Goal: Task Accomplishment & Management: Manage account settings

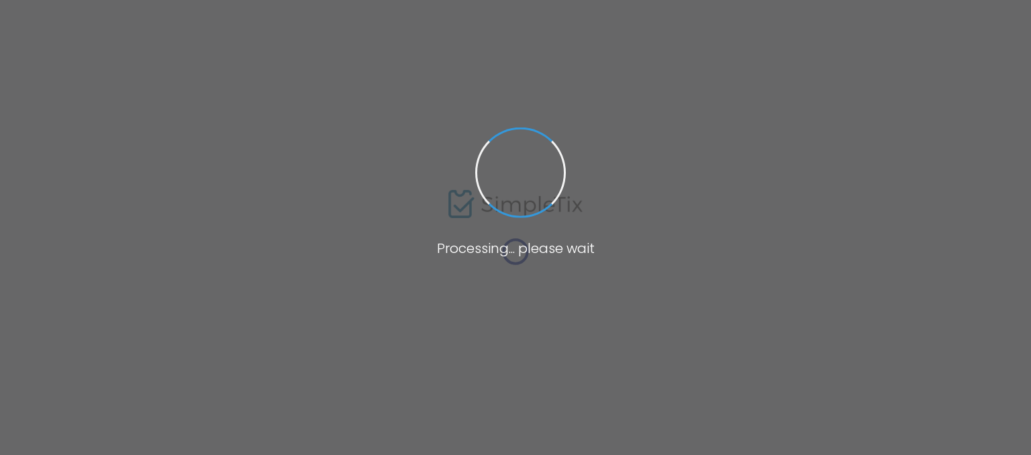
type input "[URL][DOMAIN_NAME]"
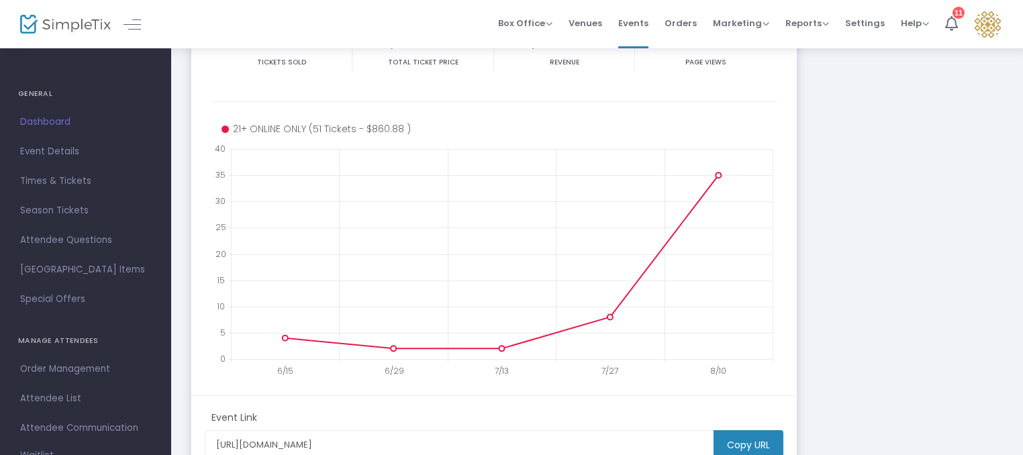
scroll to position [166, 0]
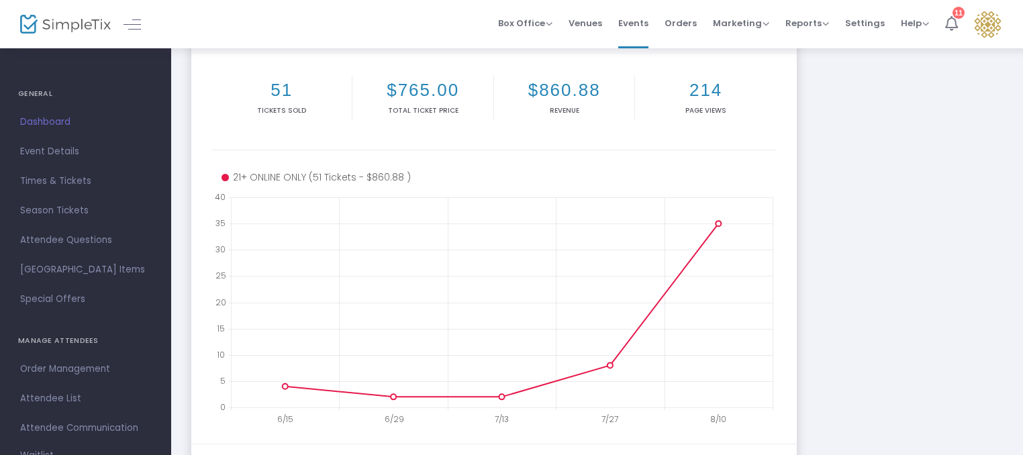
click at [946, 22] on icon at bounding box center [951, 23] width 13 height 15
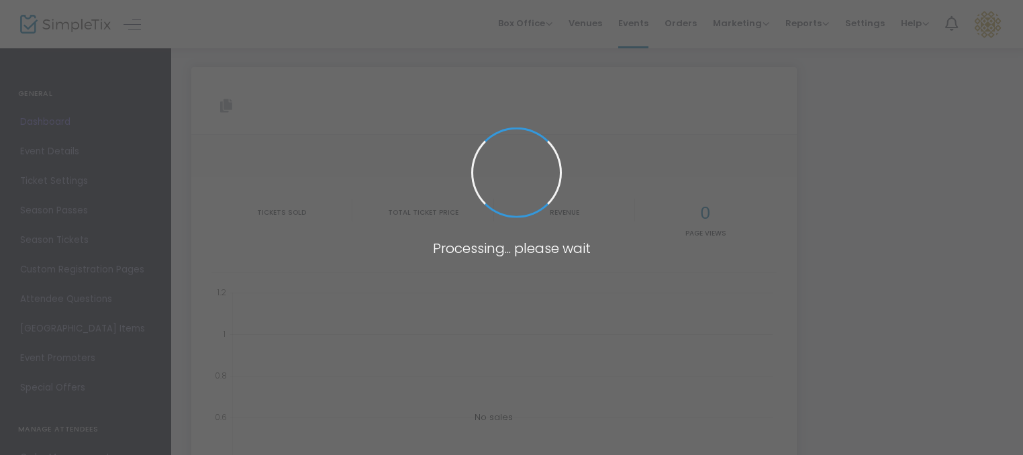
type input "[URL][DOMAIN_NAME]"
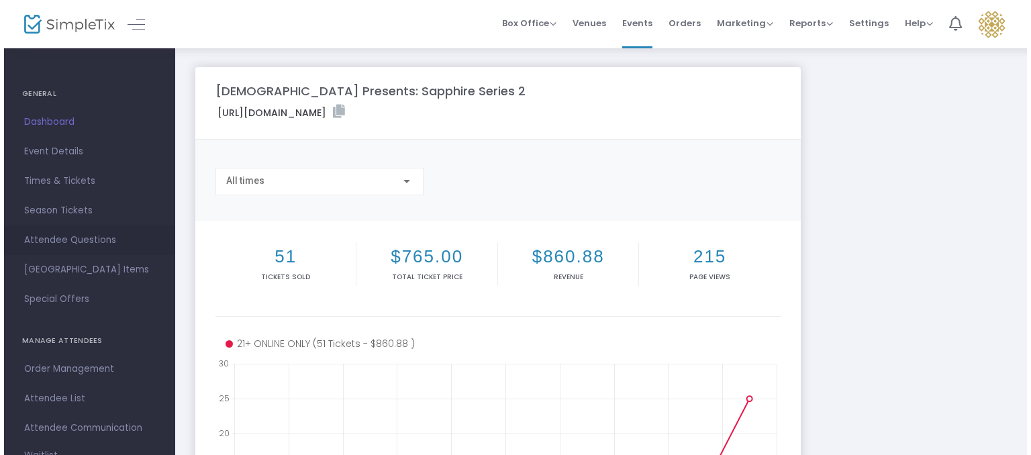
scroll to position [67, 0]
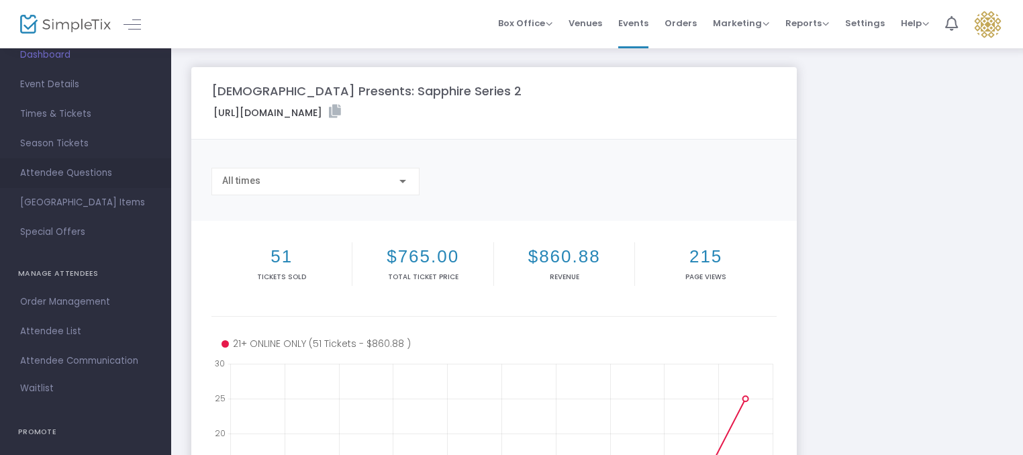
click at [91, 173] on span "Attendee Questions" at bounding box center [85, 172] width 131 height 17
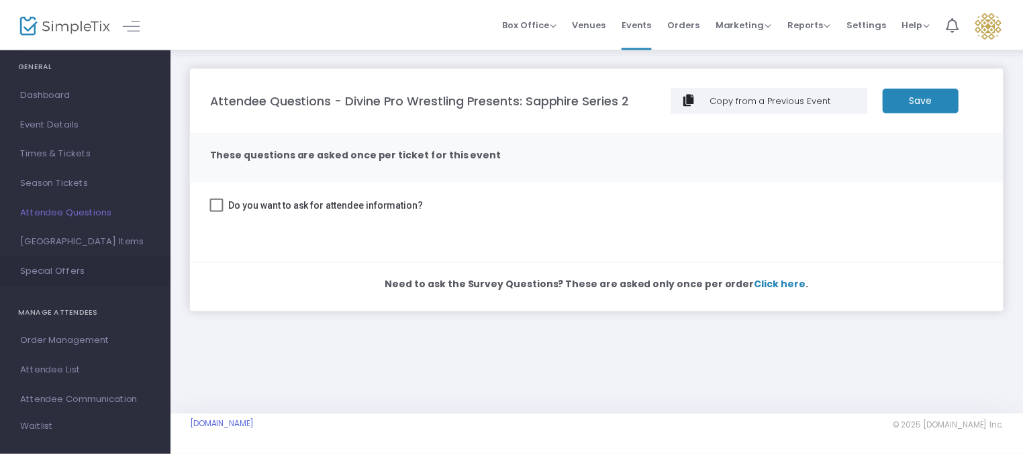
scroll to position [3, 0]
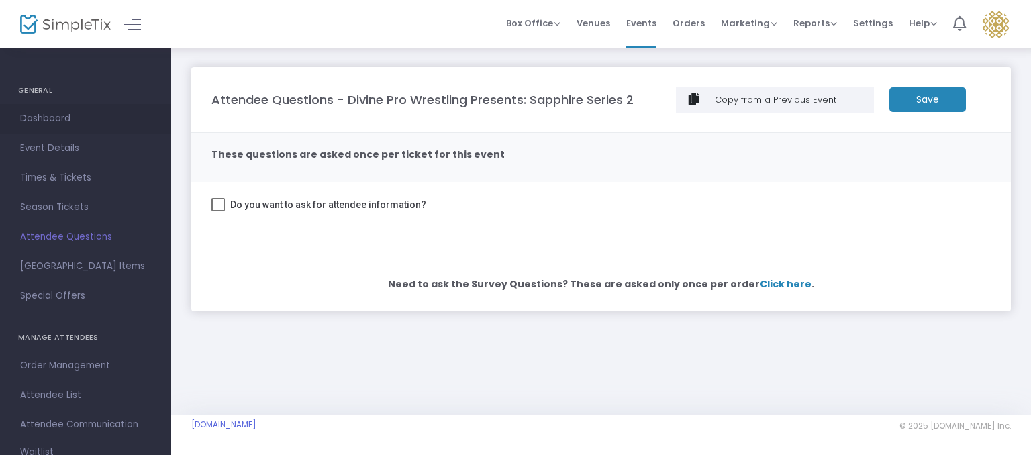
click at [64, 122] on span "Dashboard" at bounding box center [85, 118] width 131 height 17
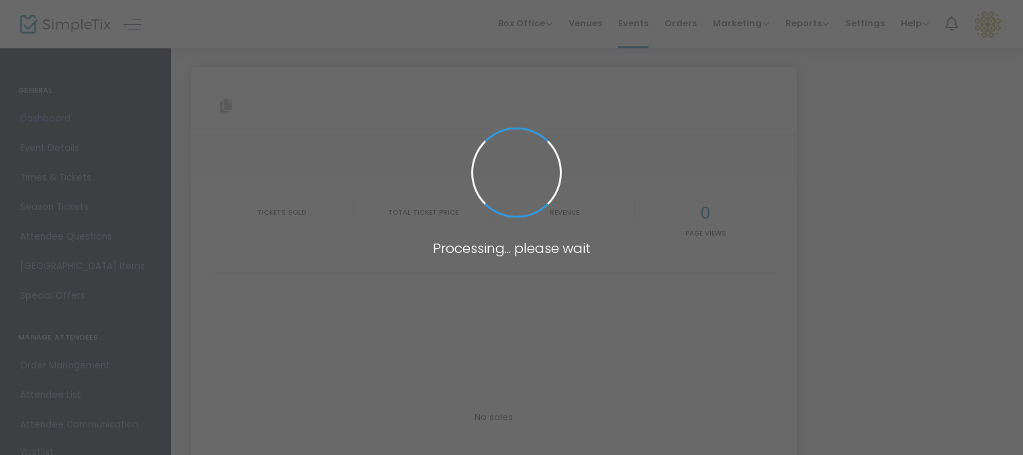
type input "[URL][DOMAIN_NAME]"
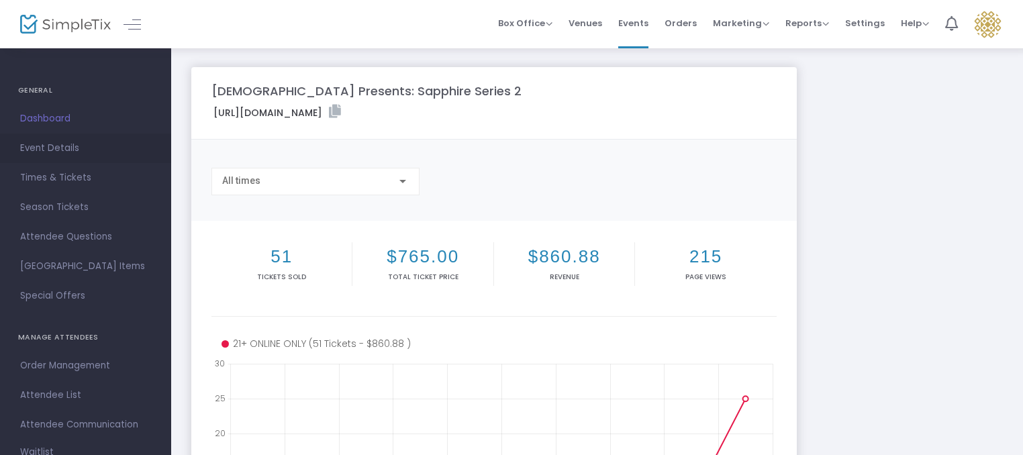
click at [64, 157] on link "Event Details" at bounding box center [85, 149] width 171 height 30
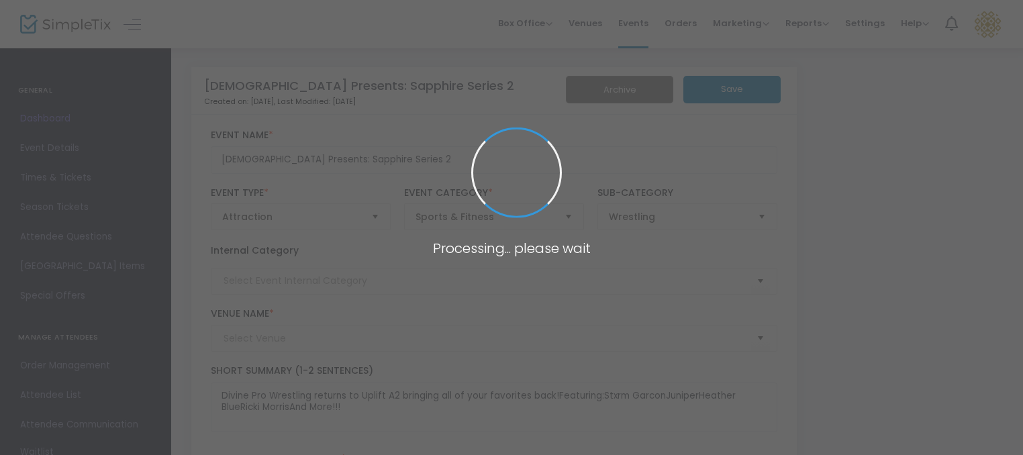
type input "Uplift [PERSON_NAME][GEOGRAPHIC_DATA] (Uplift A2)"
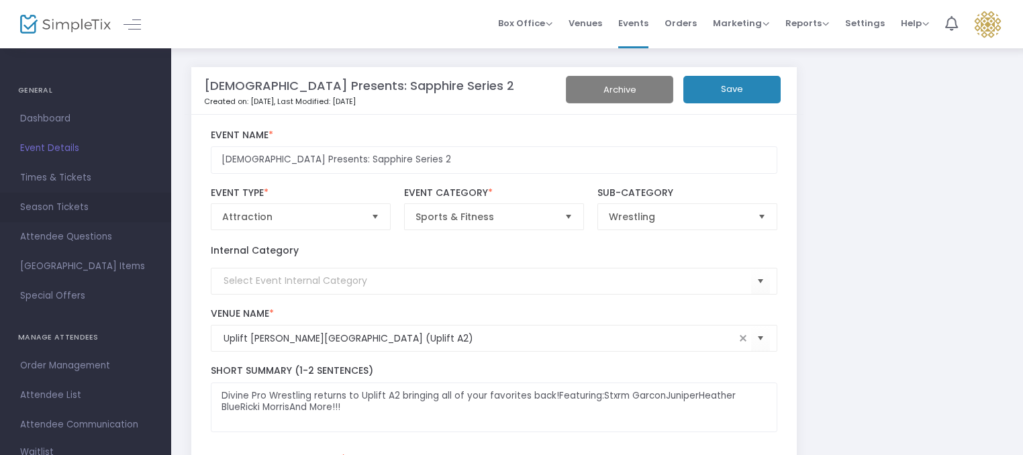
click at [68, 207] on span "Season Tickets" at bounding box center [85, 207] width 131 height 17
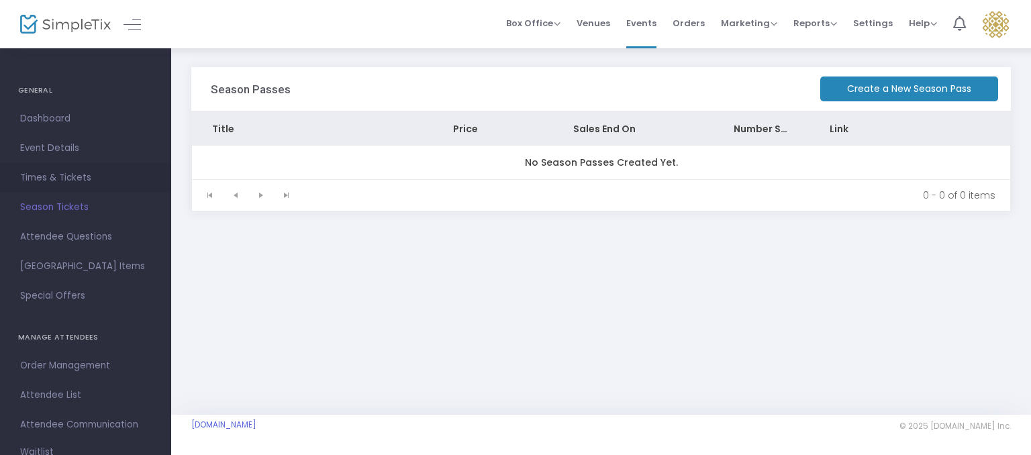
click at [85, 178] on span "Times & Tickets" at bounding box center [85, 177] width 131 height 17
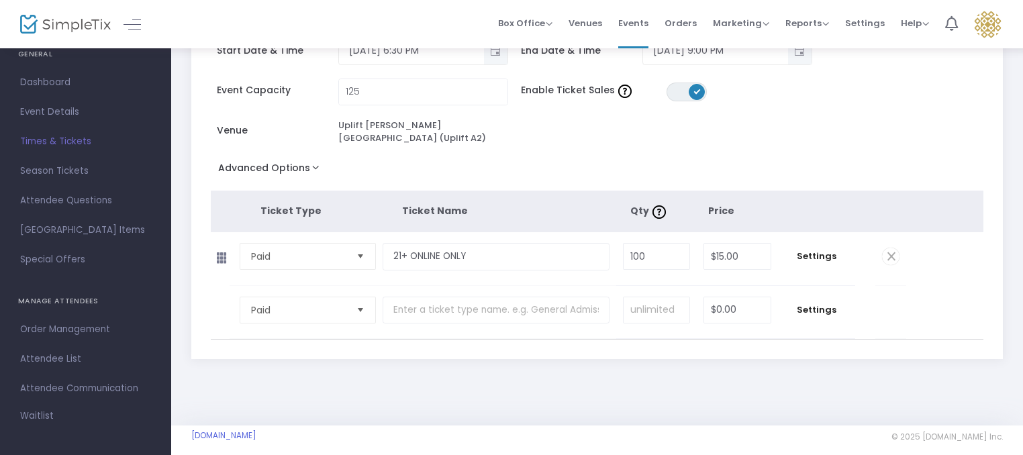
scroll to position [204, 0]
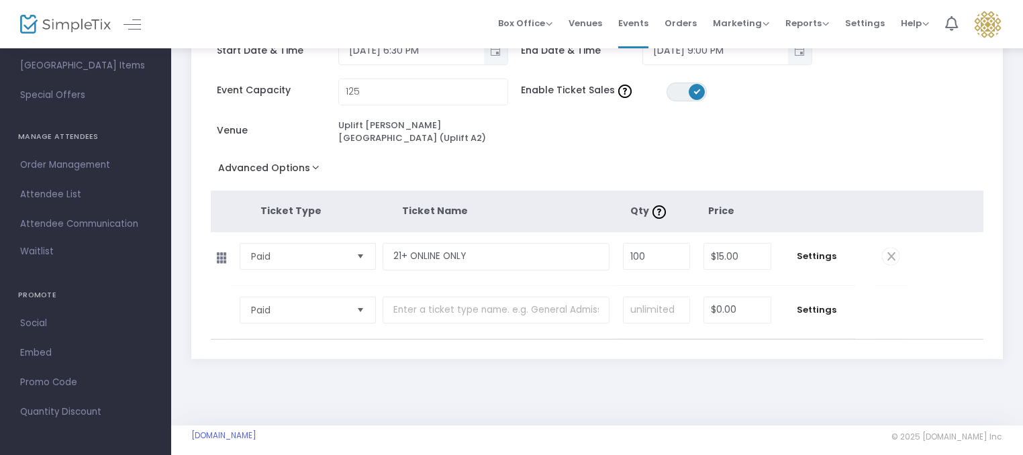
click at [51, 201] on span "Attendee List" at bounding box center [85, 194] width 131 height 17
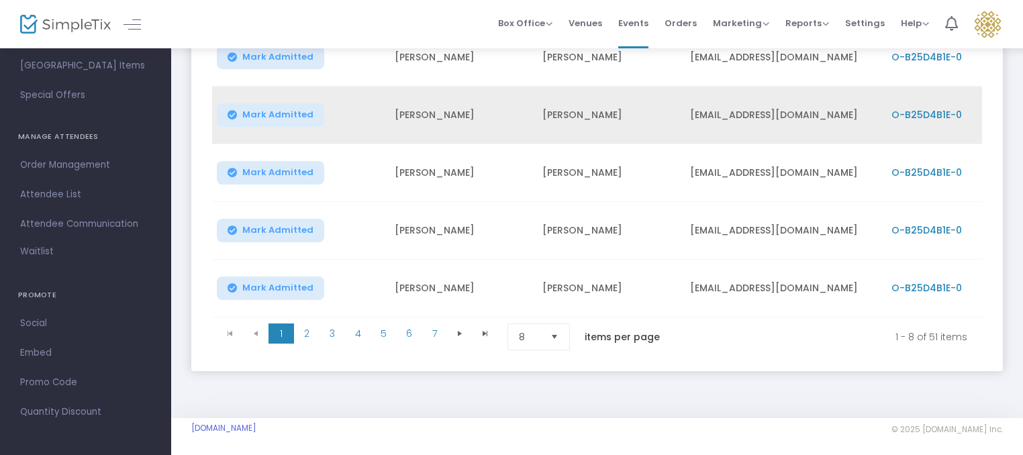
scroll to position [420, 0]
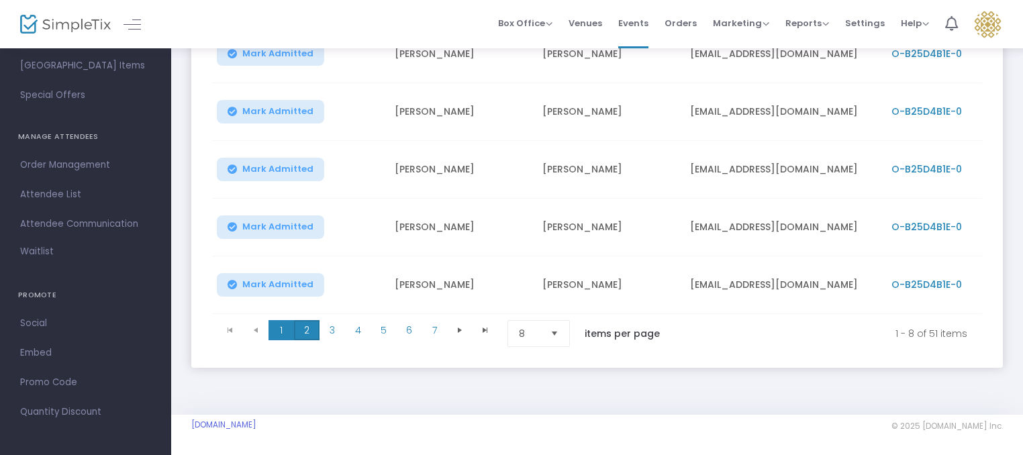
click at [306, 326] on span "2" at bounding box center [307, 330] width 26 height 20
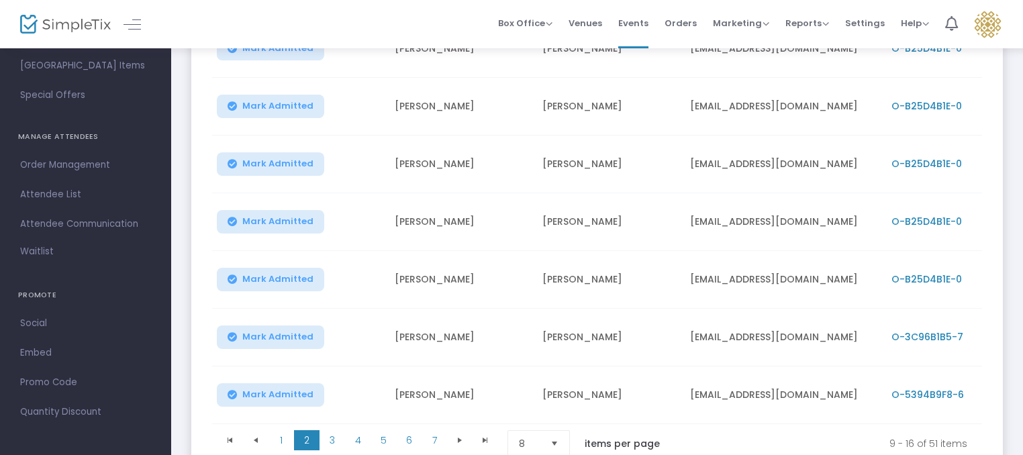
scroll to position [352, 0]
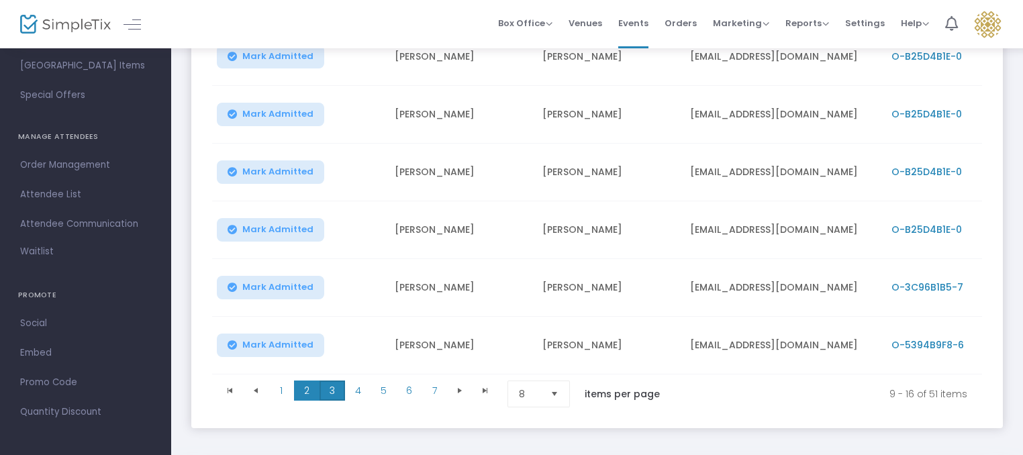
click at [334, 398] on span "3" at bounding box center [333, 391] width 26 height 20
